Goal: Transaction & Acquisition: Register for event/course

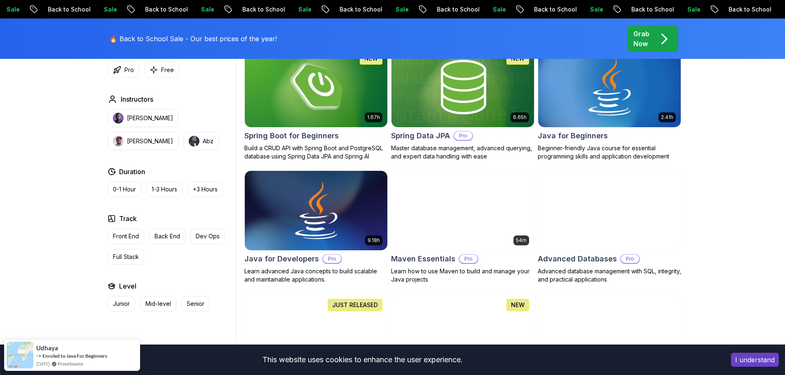
scroll to position [412, 0]
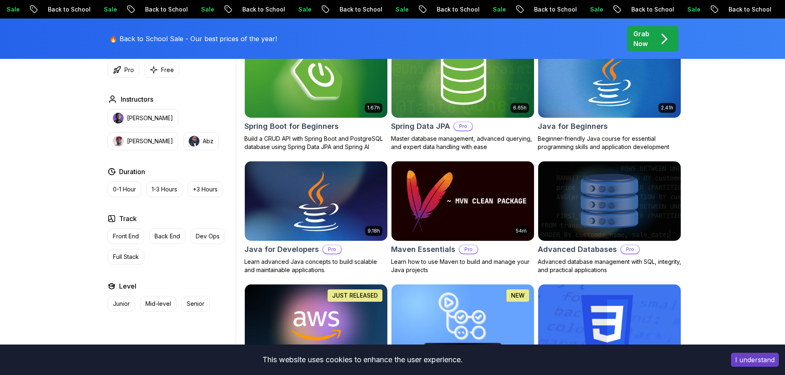
click at [293, 185] on img at bounding box center [316, 201] width 150 height 84
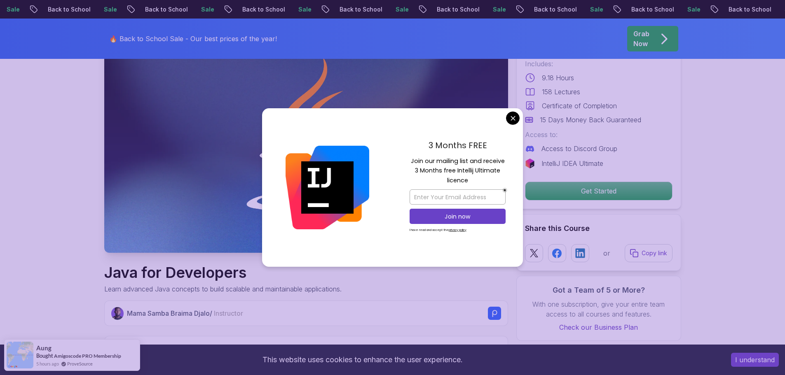
scroll to position [124, 0]
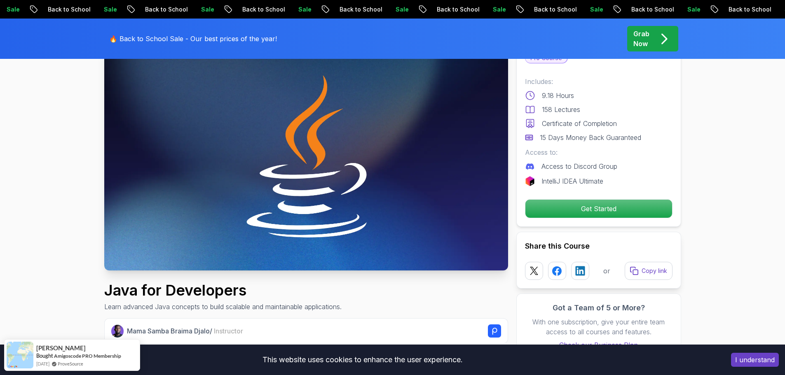
scroll to position [0, 0]
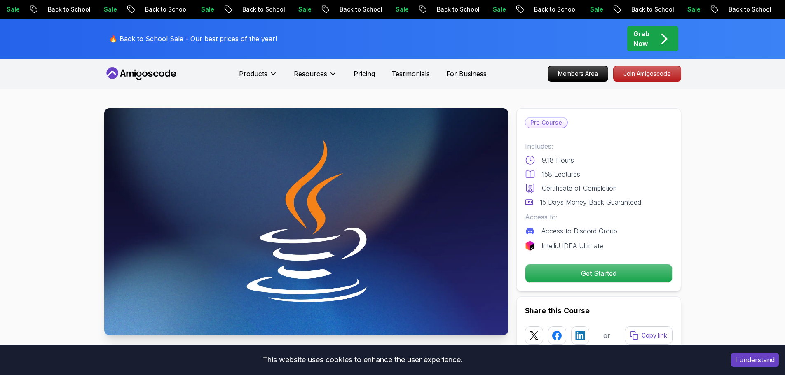
click at [551, 124] on p "Pro Course" at bounding box center [546, 123] width 42 height 10
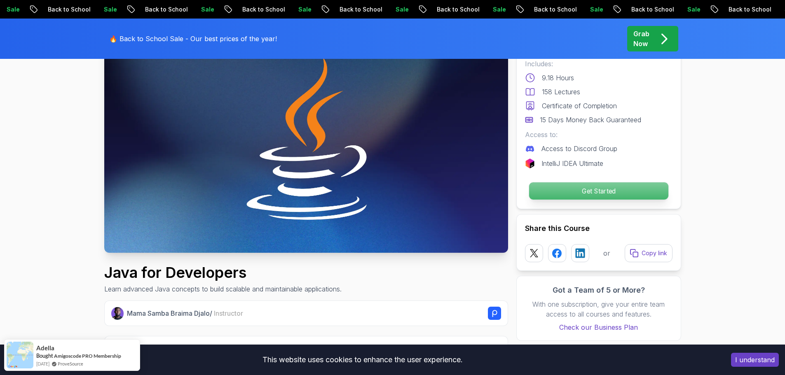
click at [612, 195] on p "Get Started" at bounding box center [598, 191] width 139 height 17
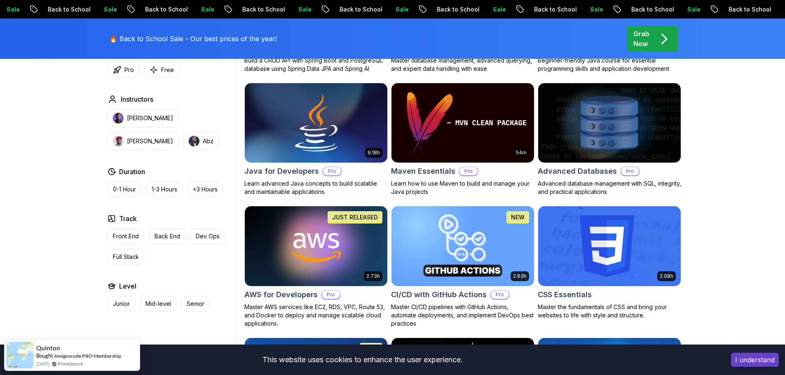
scroll to position [494, 0]
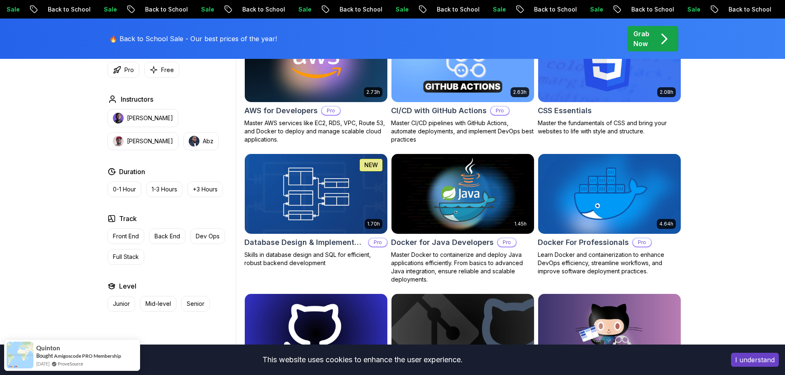
scroll to position [701, 0]
